Goal: Information Seeking & Learning: Learn about a topic

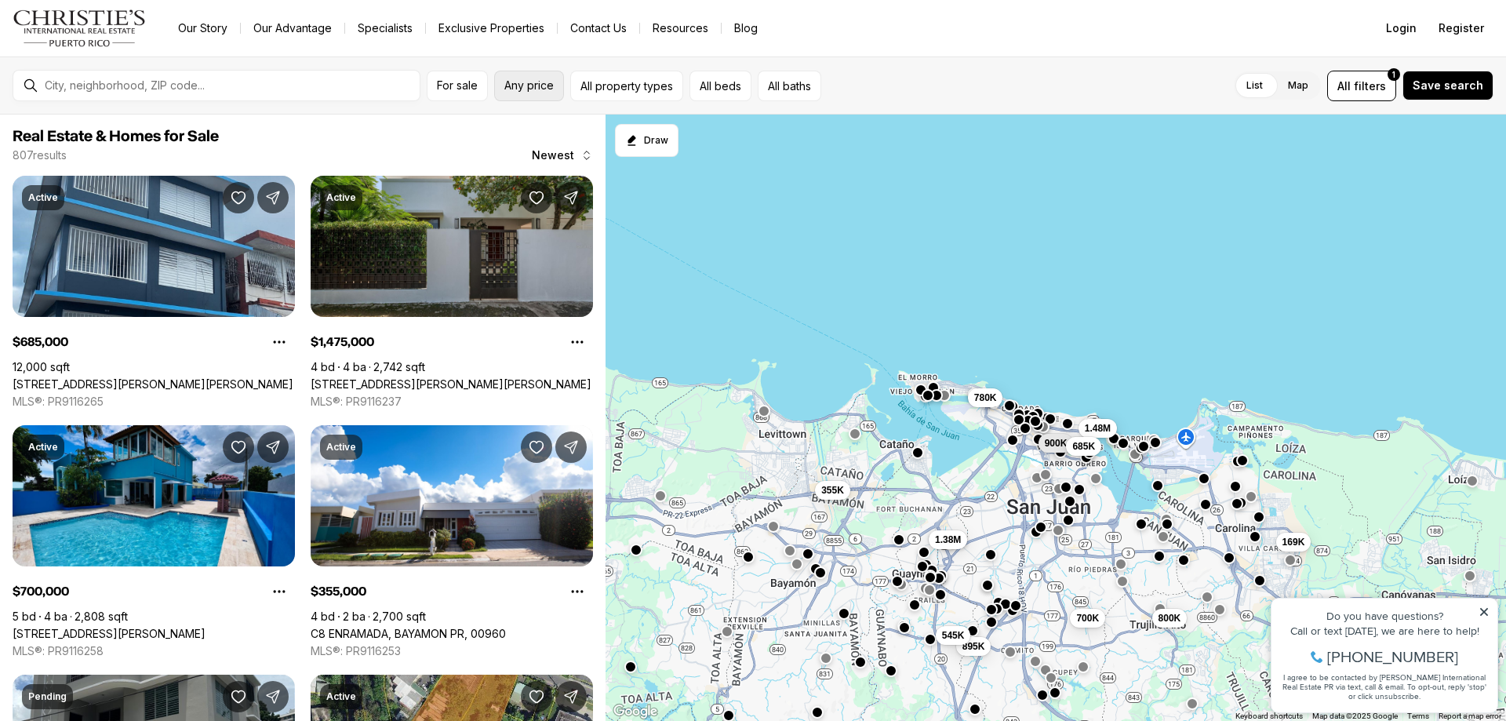
click at [536, 91] on span "Any price" at bounding box center [528, 85] width 49 height 13
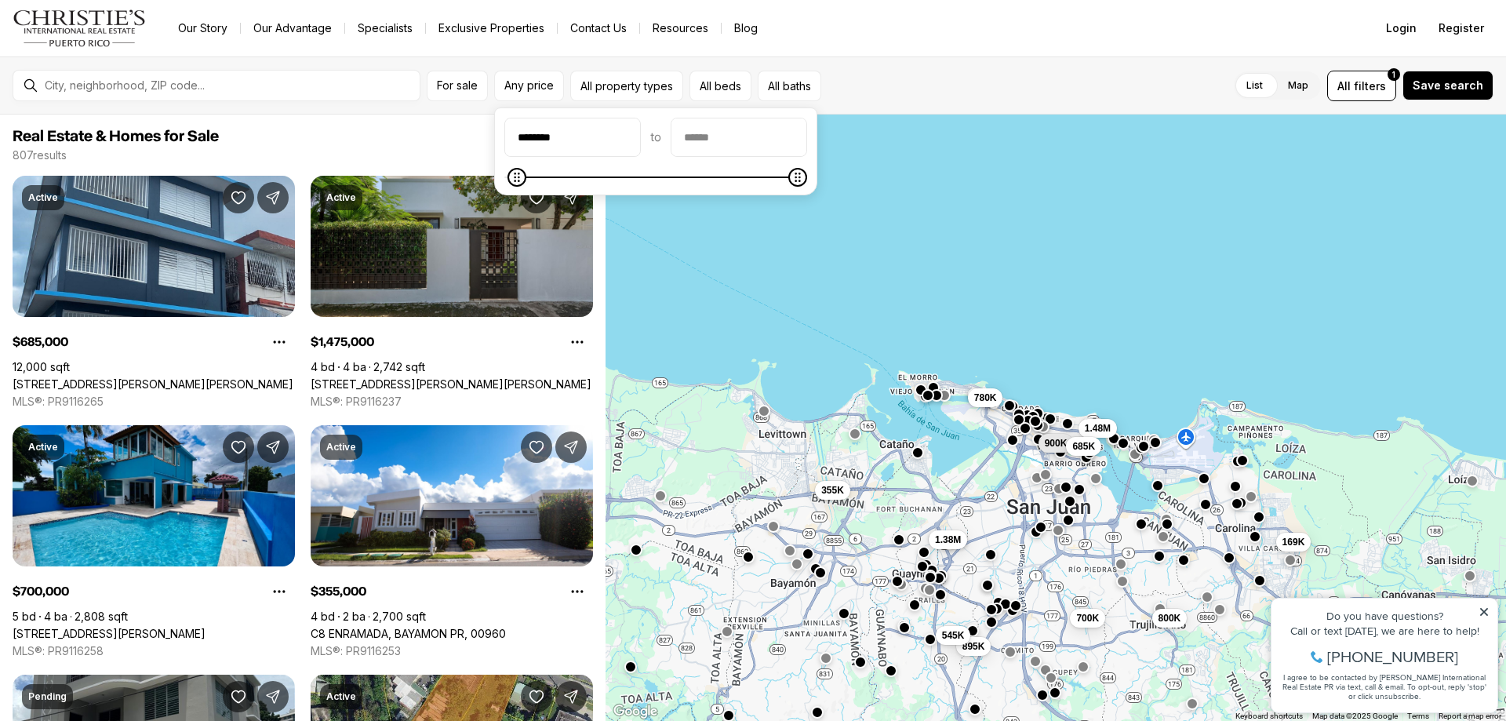
type input "********"
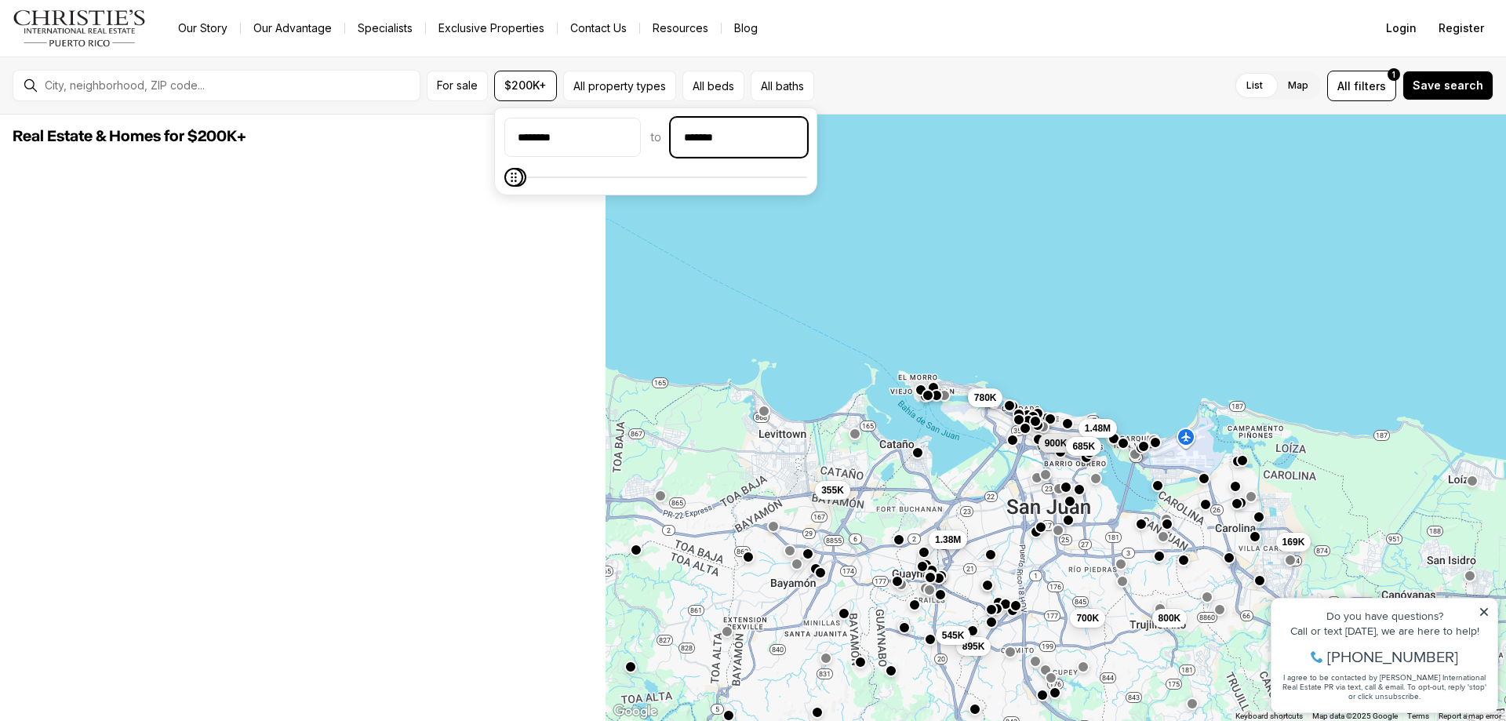
type input "********"
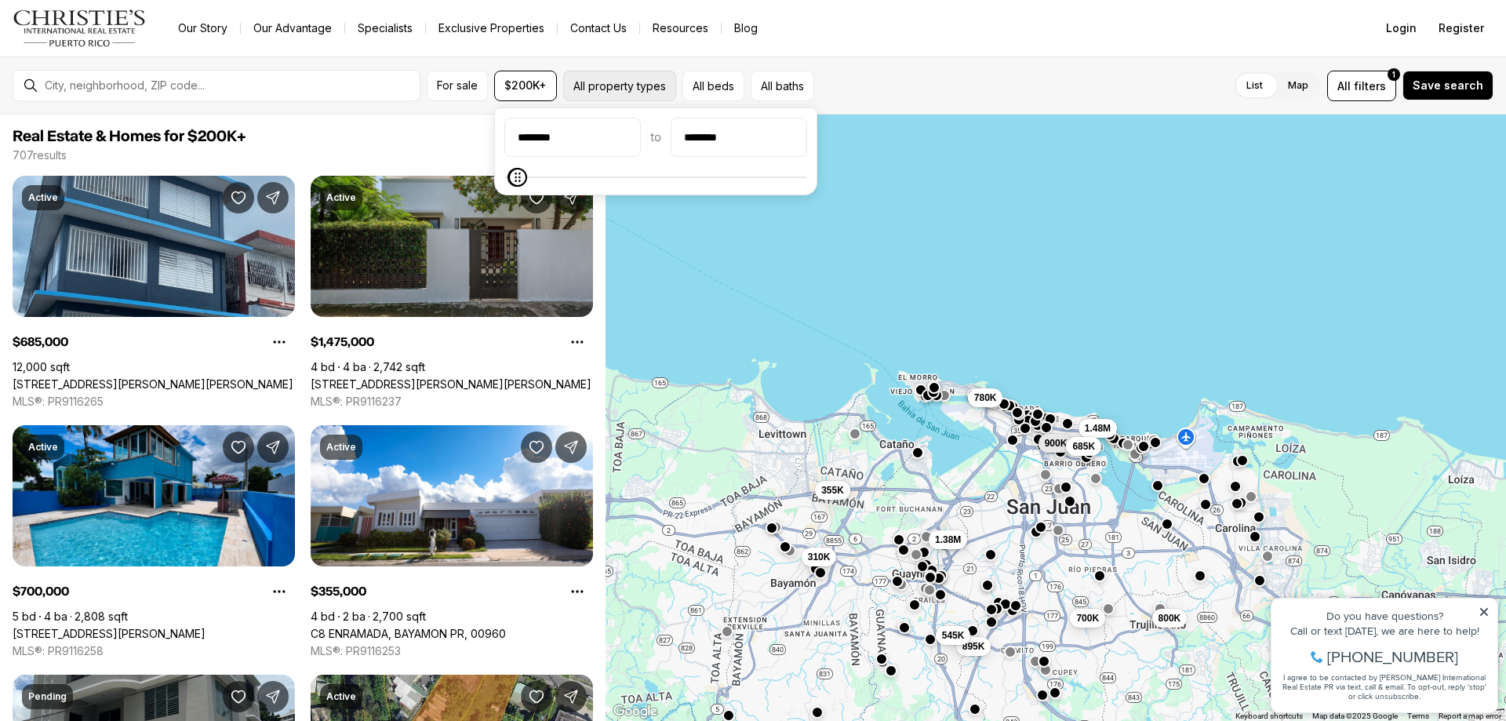
click at [643, 89] on button "All property types" at bounding box center [619, 86] width 113 height 31
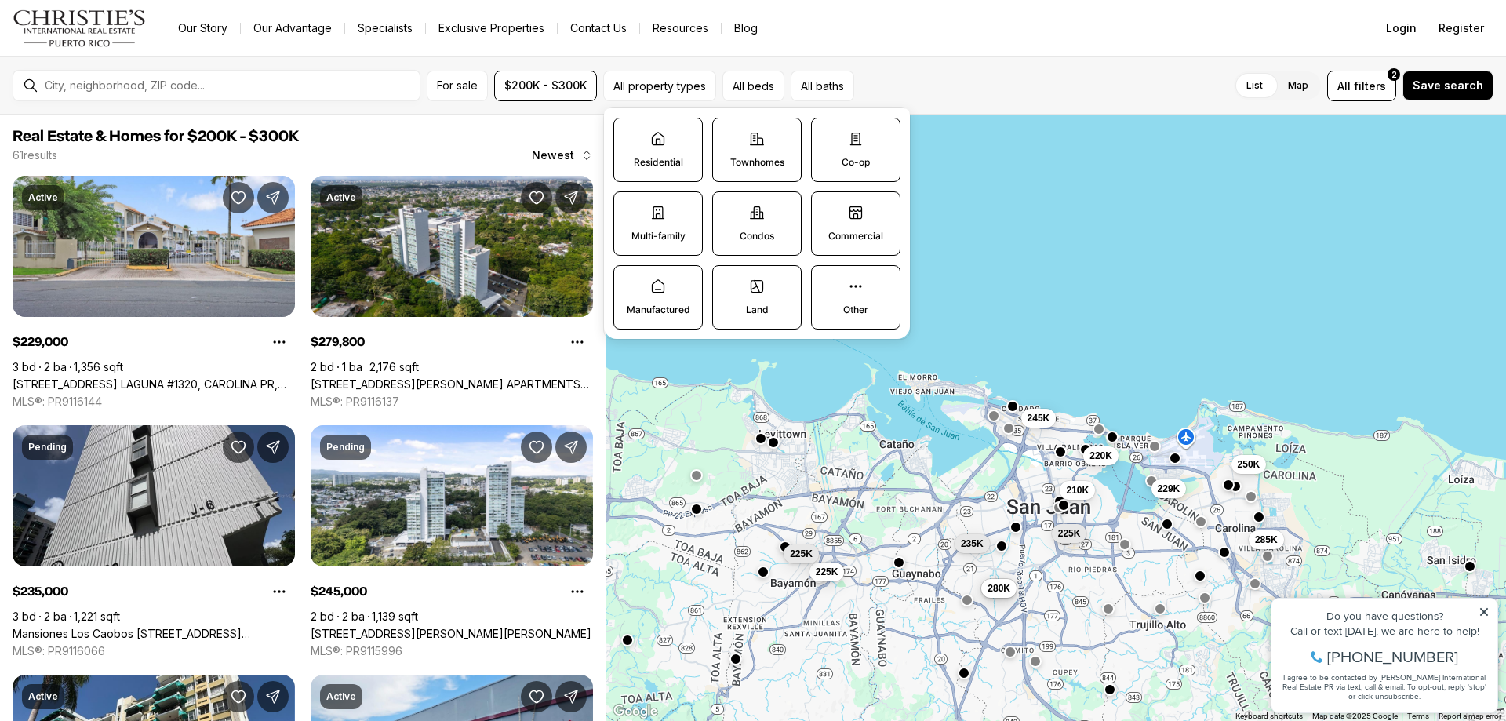
click at [646, 145] on label "Residential" at bounding box center [657, 150] width 89 height 64
click at [630, 134] on button "Residential" at bounding box center [622, 126] width 16 height 16
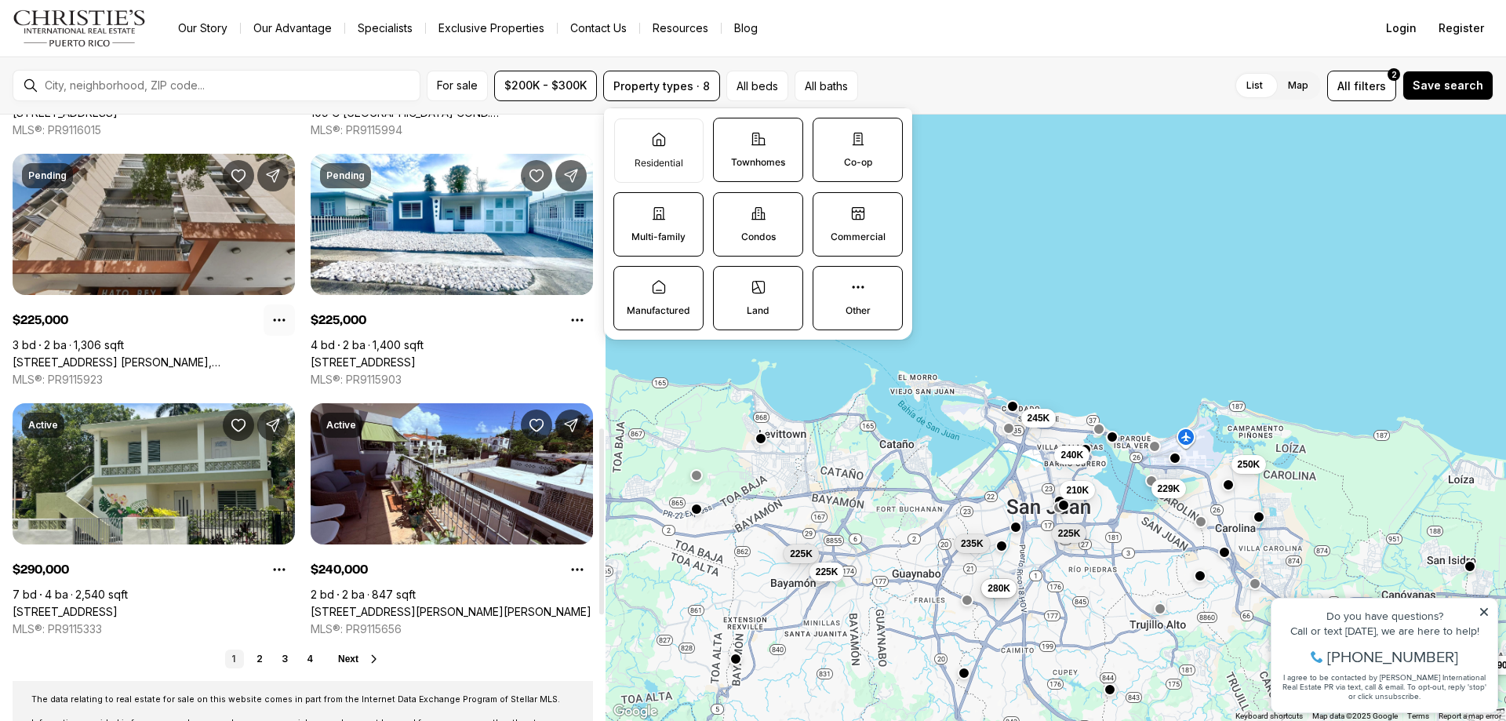
scroll to position [1098, 0]
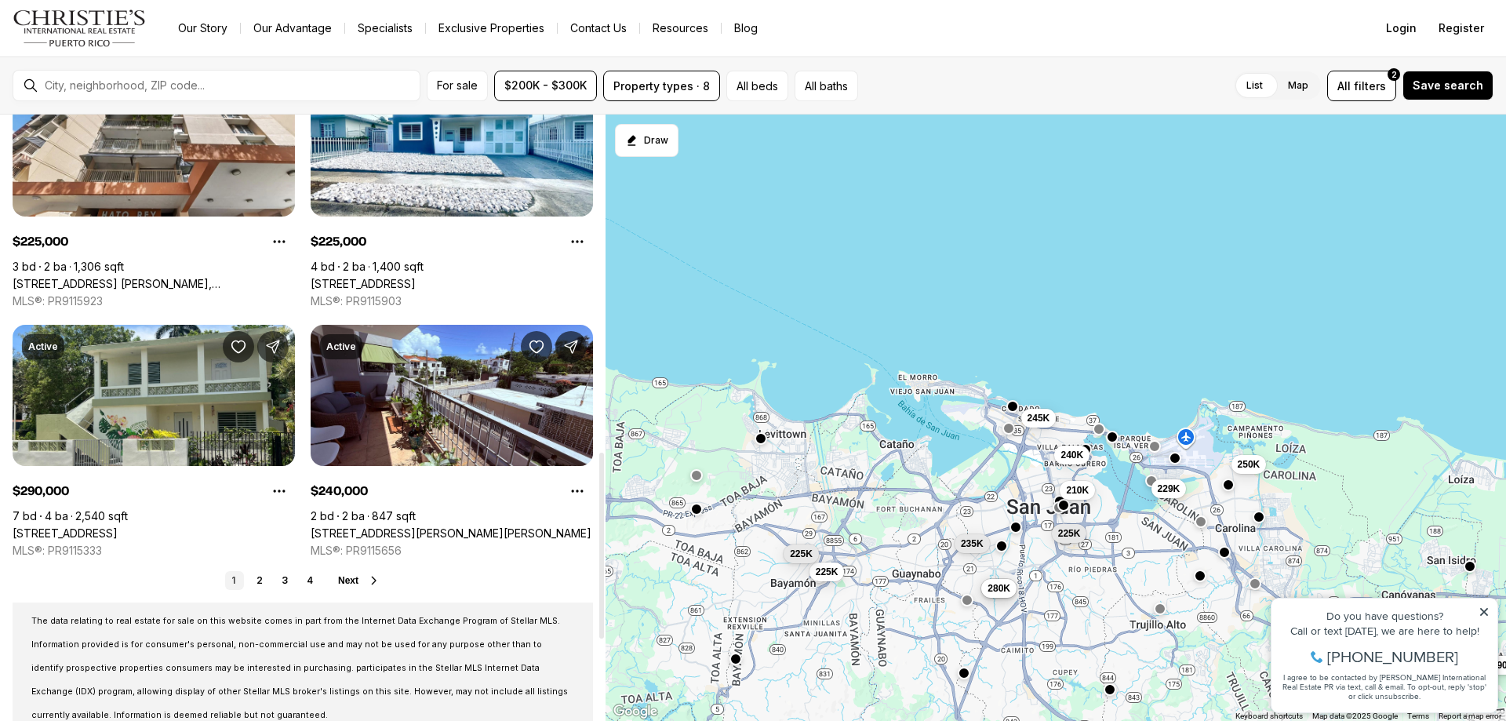
click at [344, 586] on span "Next" at bounding box center [348, 580] width 20 height 11
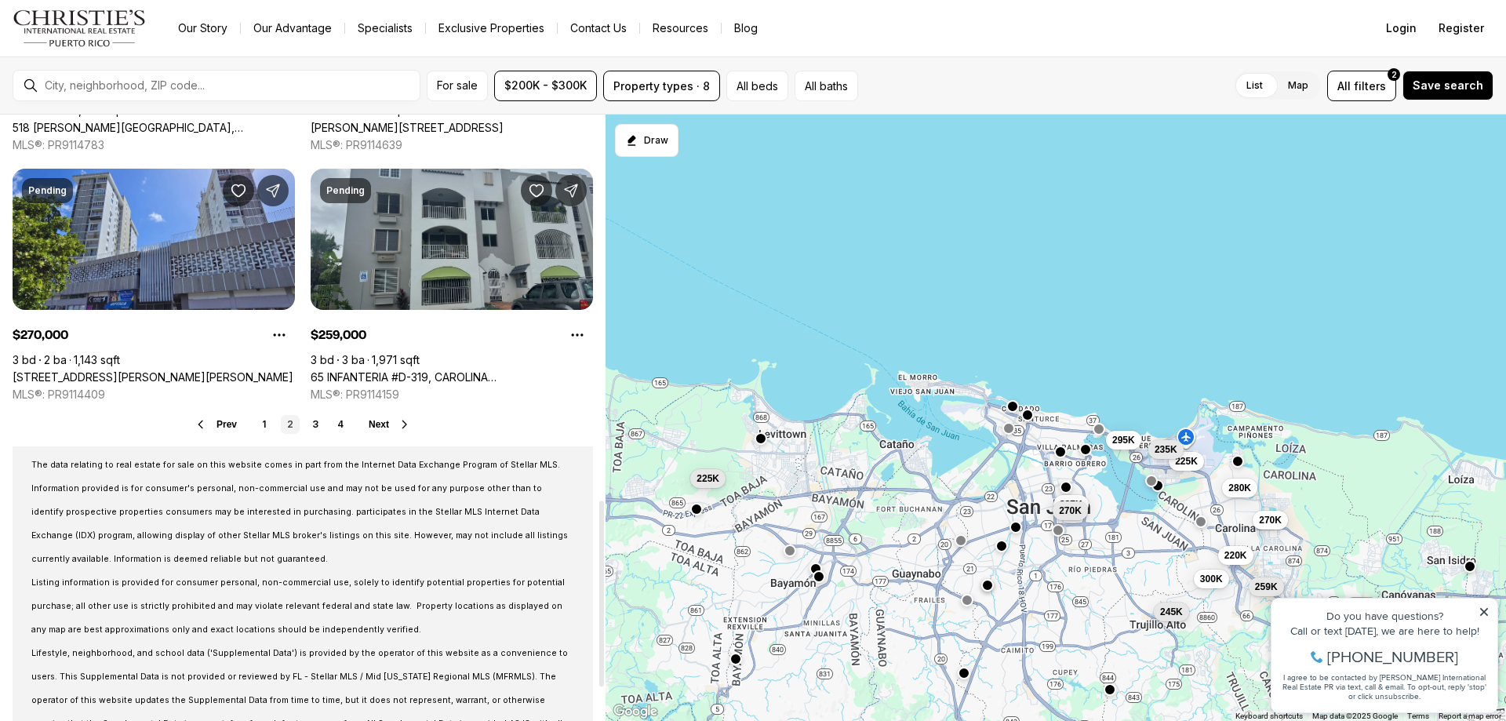
scroll to position [1255, 0]
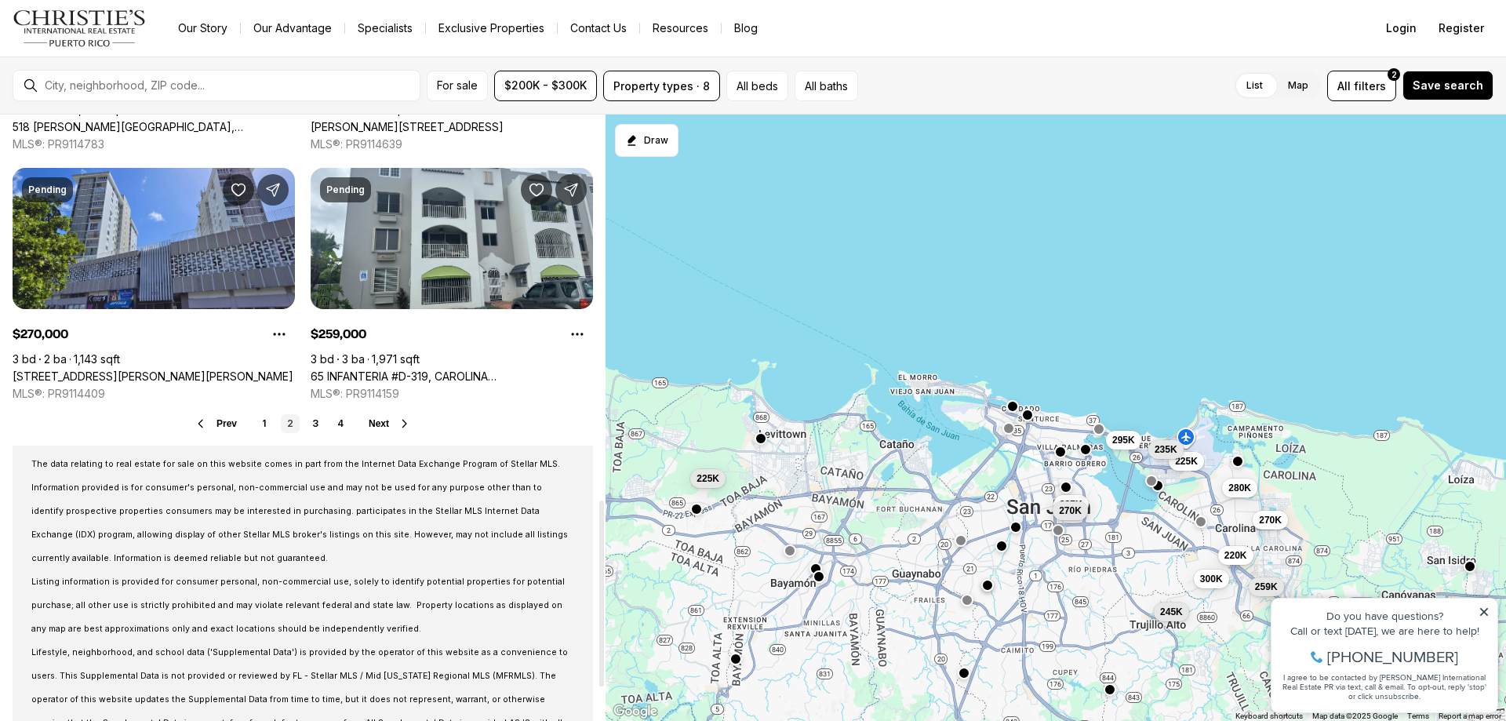
click at [369, 429] on span "Next" at bounding box center [379, 423] width 20 height 11
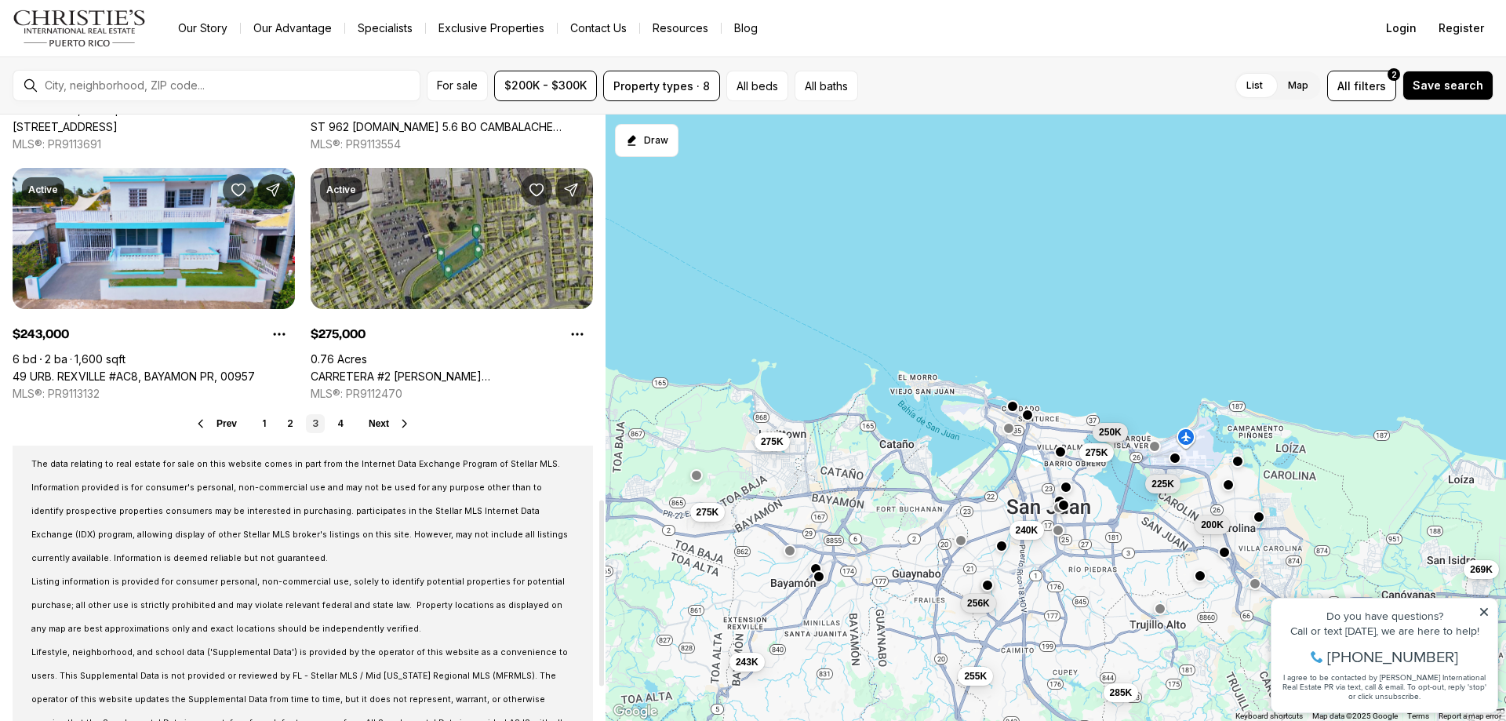
scroll to position [1177, 0]
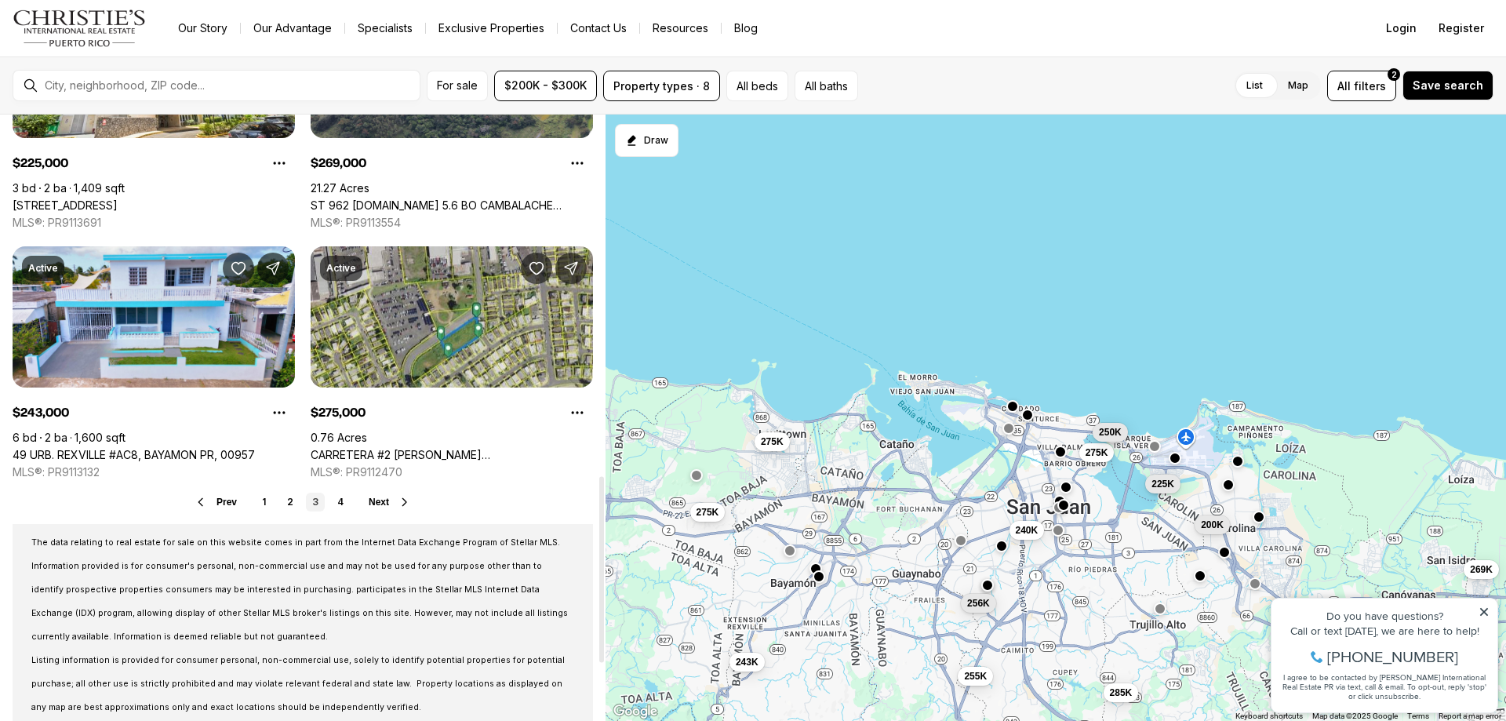
click at [370, 505] on span "Next" at bounding box center [379, 502] width 20 height 11
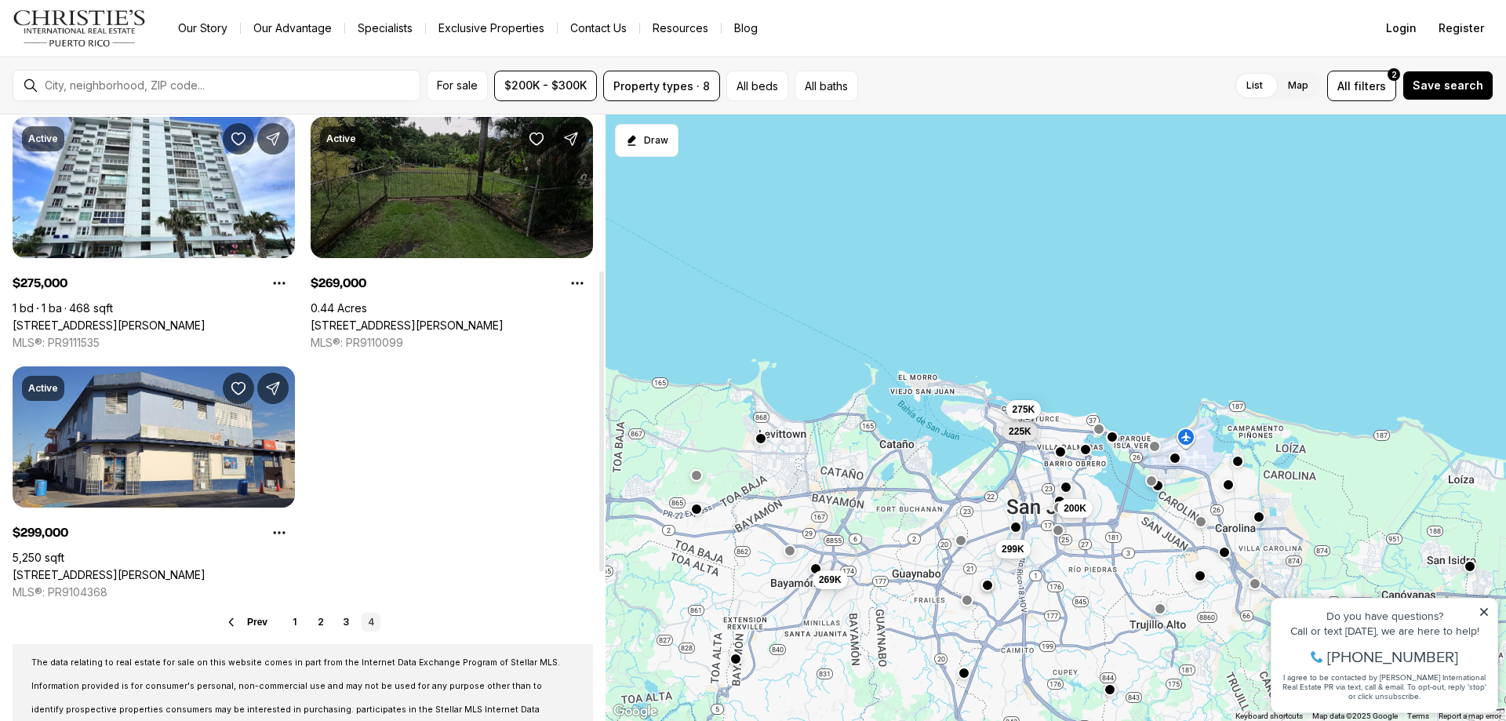
scroll to position [314, 0]
